Goal: Information Seeking & Learning: Learn about a topic

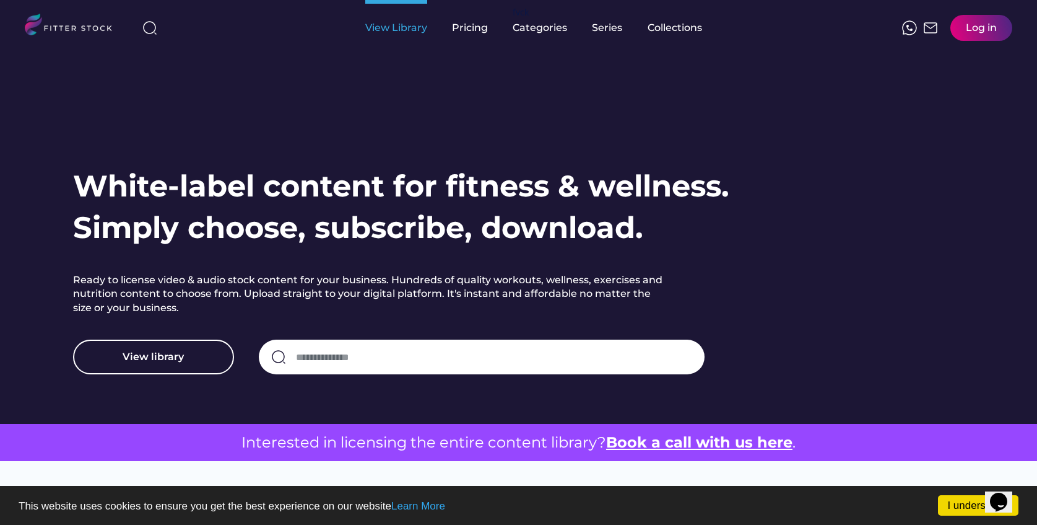
click at [383, 30] on div "View Library" at bounding box center [396, 28] width 62 height 14
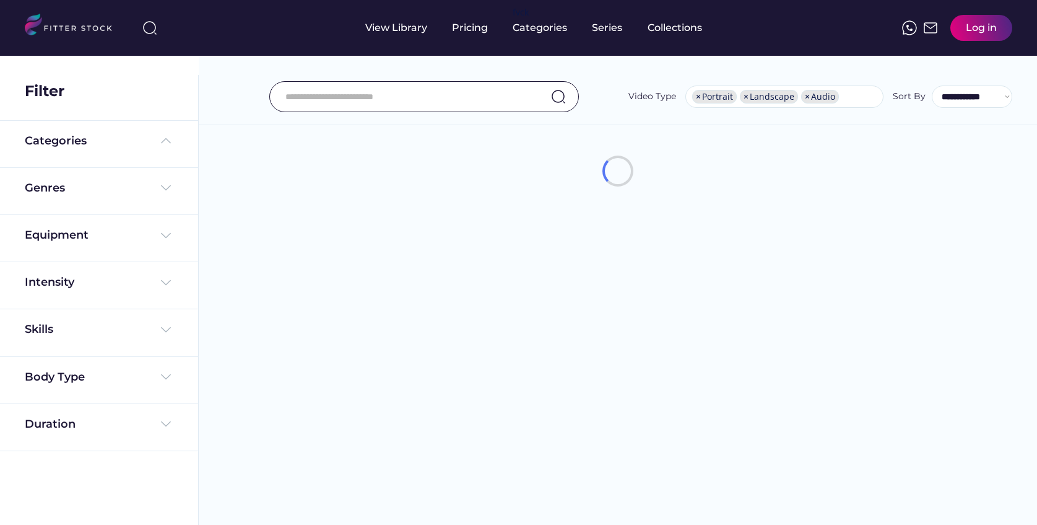
select select "**********"
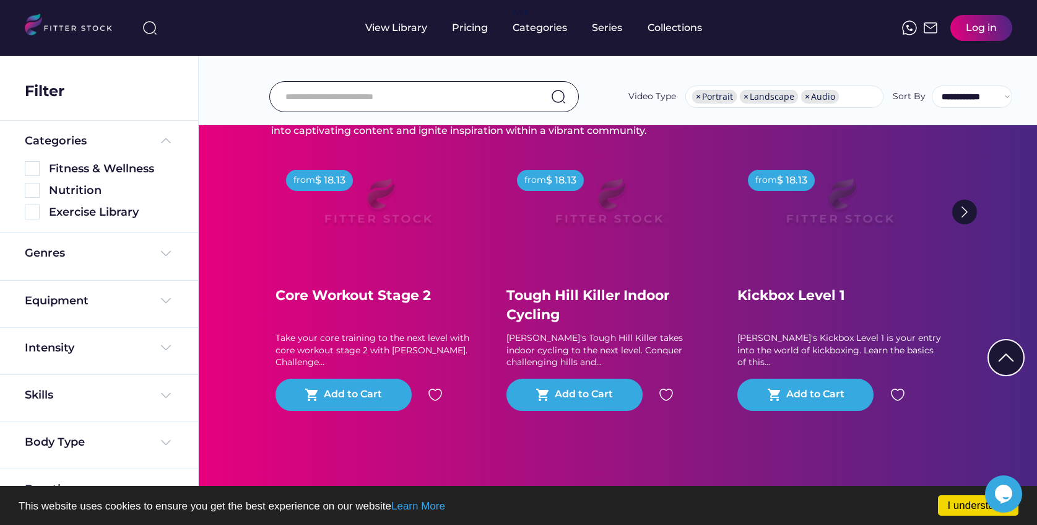
scroll to position [7259, 0]
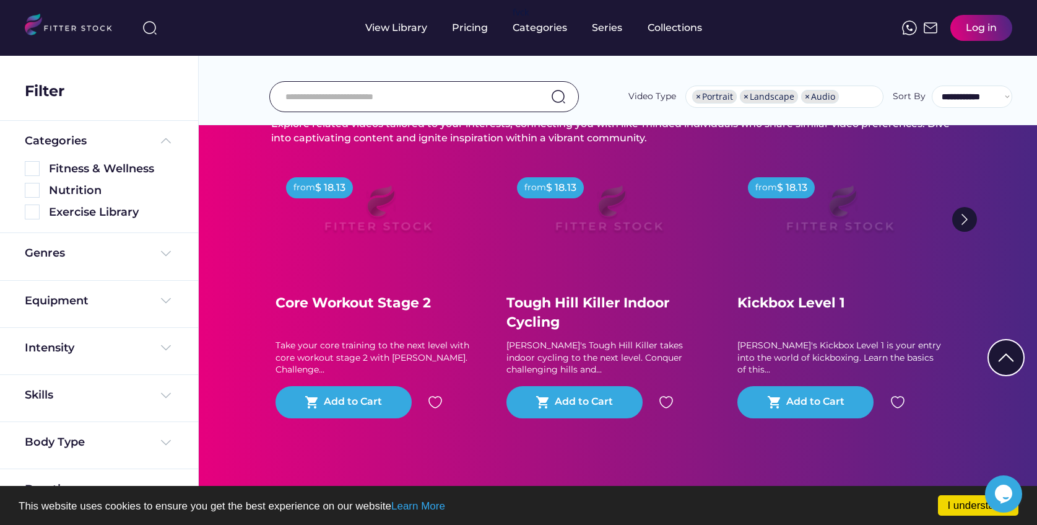
click at [112, 263] on div "Genres" at bounding box center [99, 256] width 149 height 22
click at [136, 251] on div "Genres" at bounding box center [99, 252] width 149 height 15
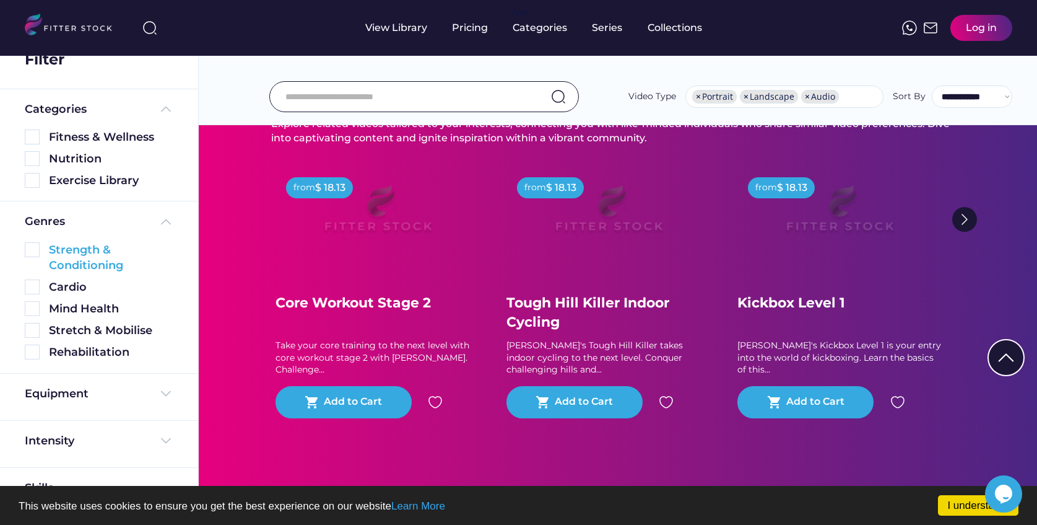
scroll to position [49, 0]
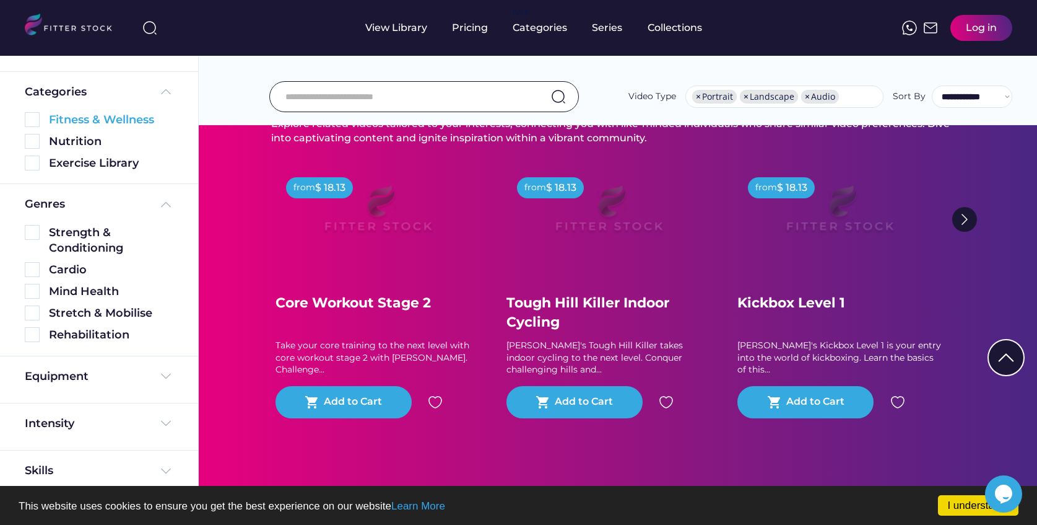
click at [32, 120] on img at bounding box center [32, 119] width 15 height 15
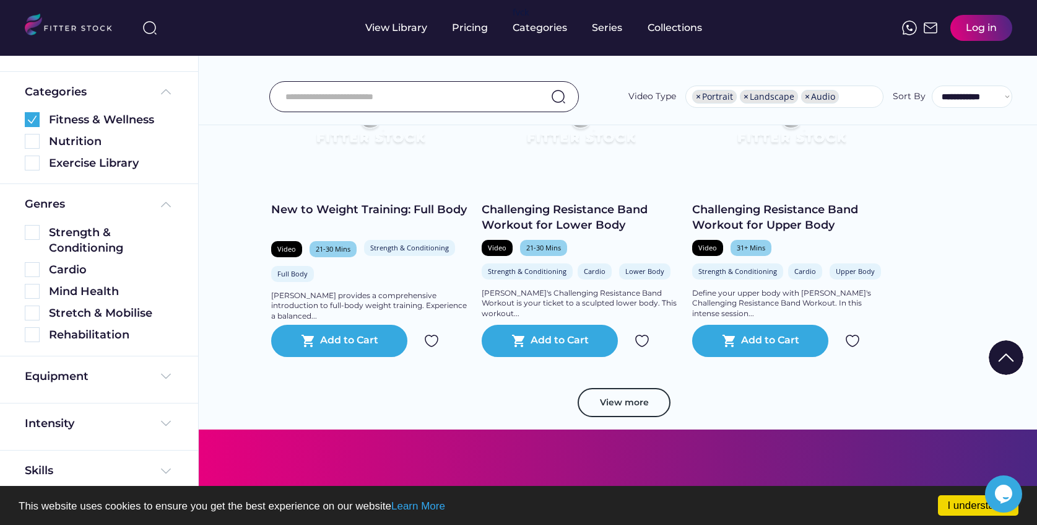
scroll to position [2418, 0]
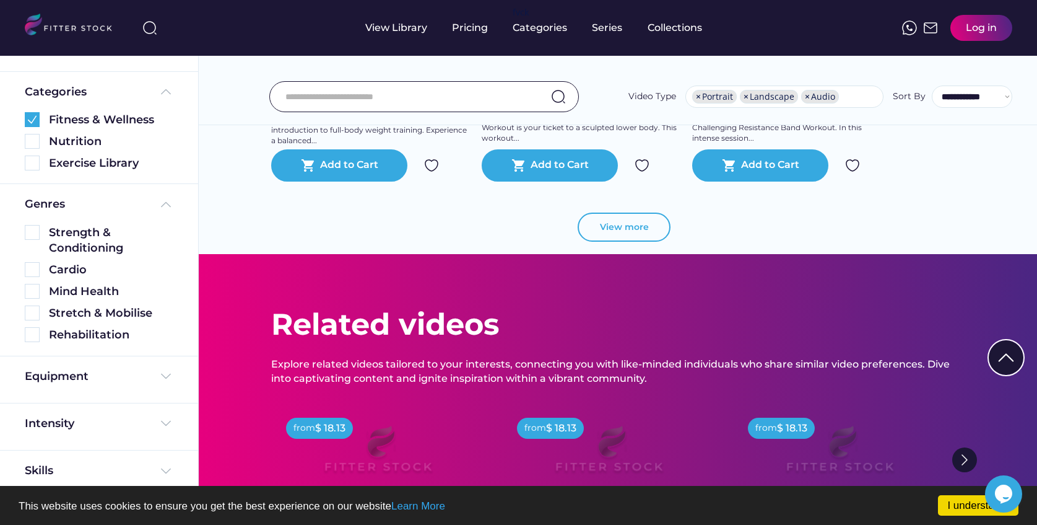
click at [635, 237] on button "View more" at bounding box center [624, 227] width 93 height 30
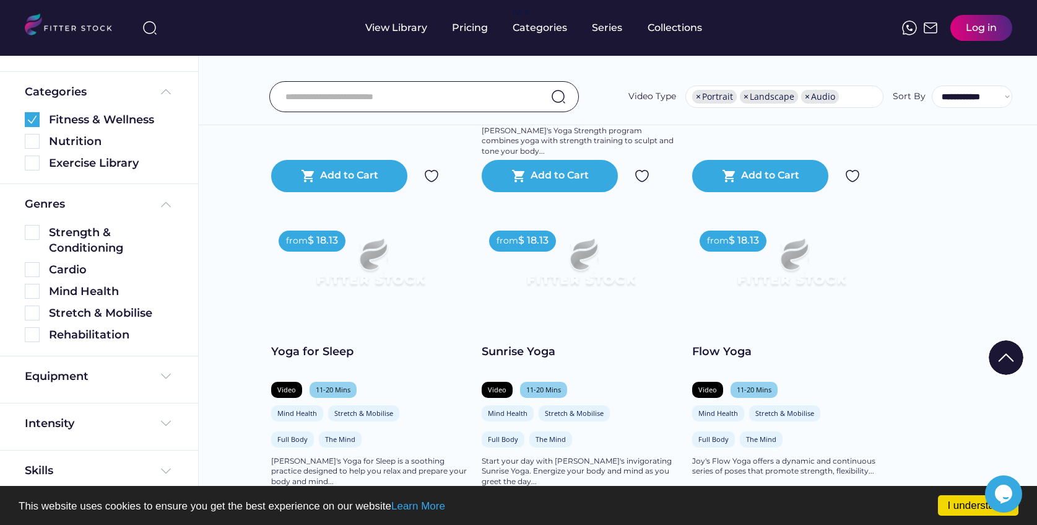
scroll to position [4353, 0]
